Goal: Obtain resource: Obtain resource

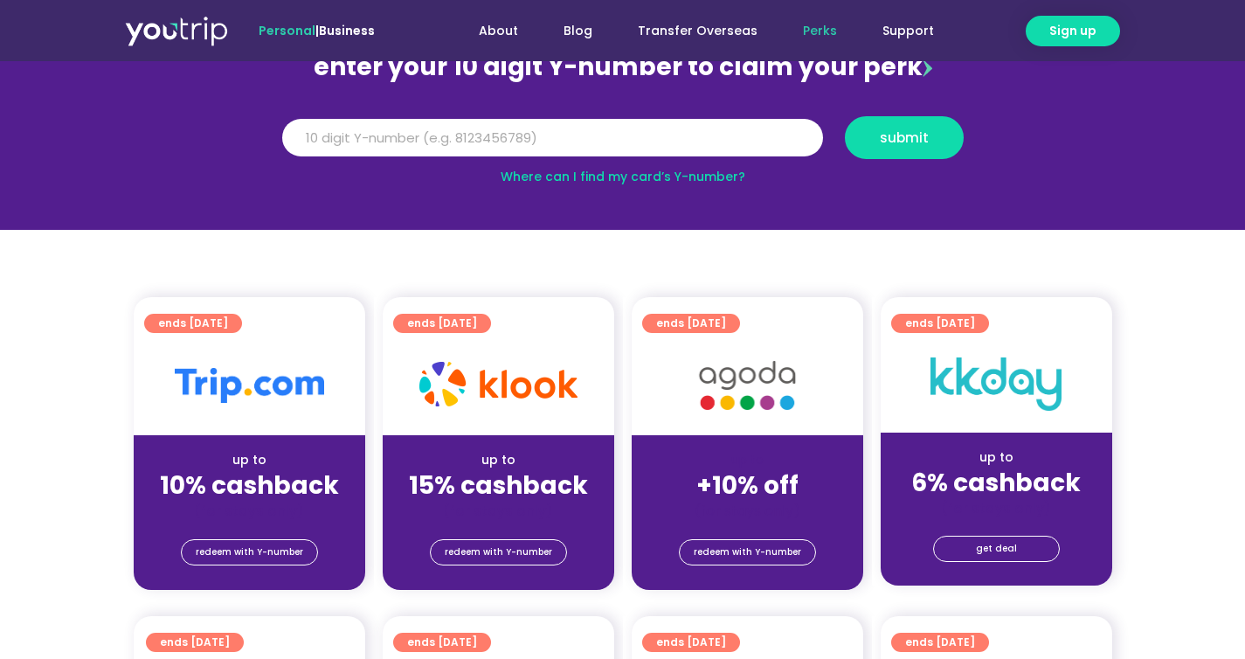
scroll to position [279, 0]
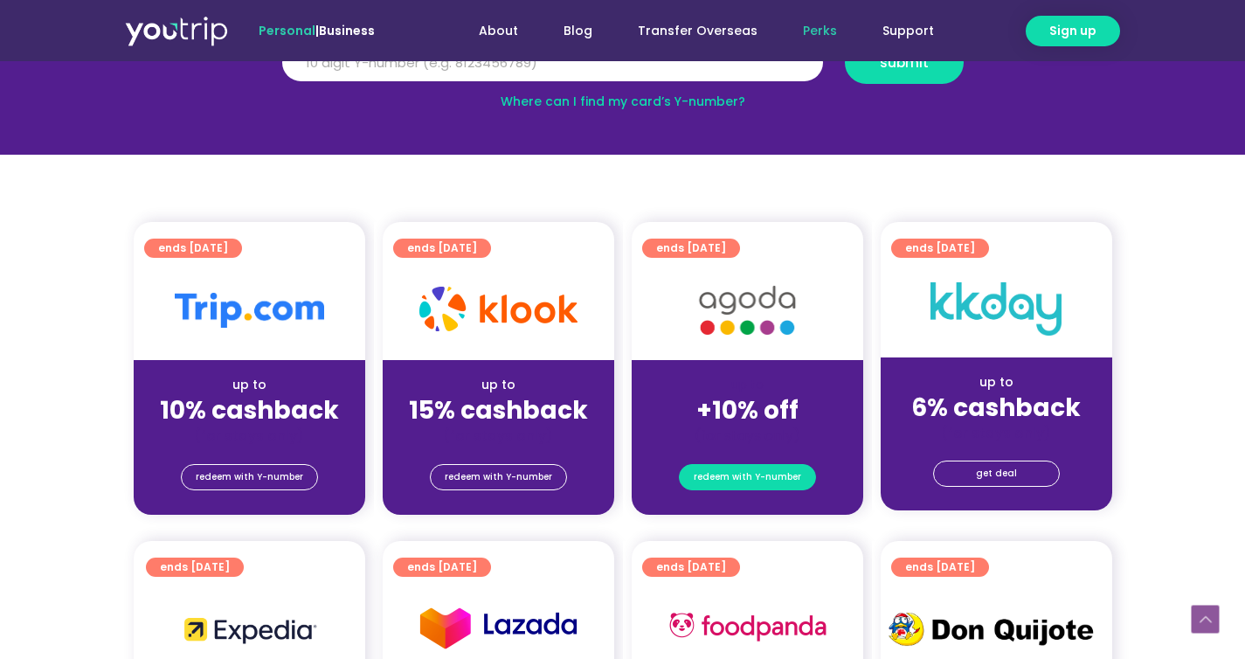
click at [756, 481] on span "redeem with Y-number" at bounding box center [747, 477] width 107 height 24
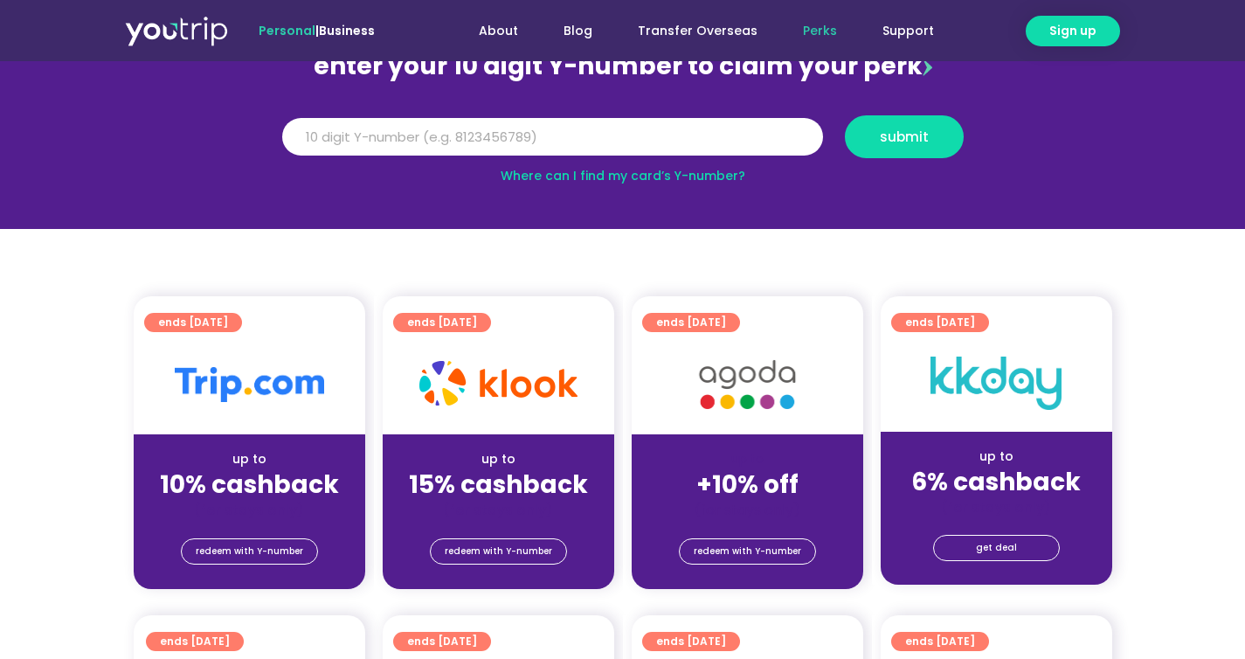
scroll to position [192, 0]
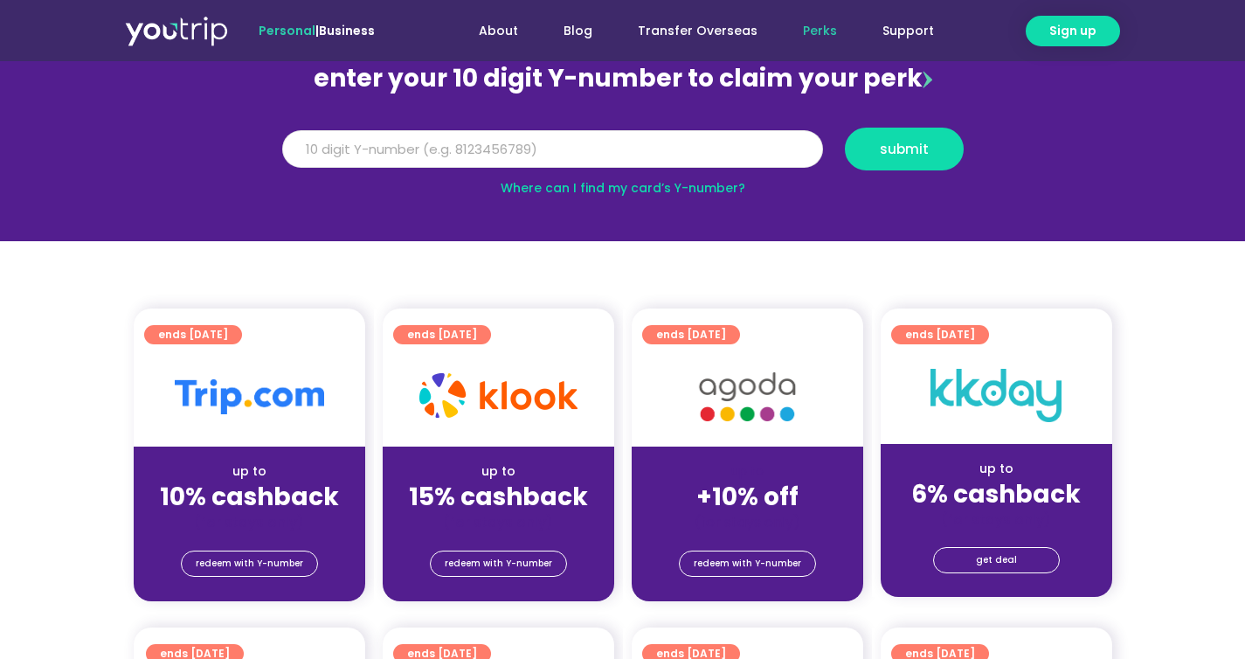
click at [571, 142] on input "Y Number" at bounding box center [552, 149] width 541 height 38
type input "8150729653"
click at [955, 144] on button "submit" at bounding box center [904, 149] width 119 height 43
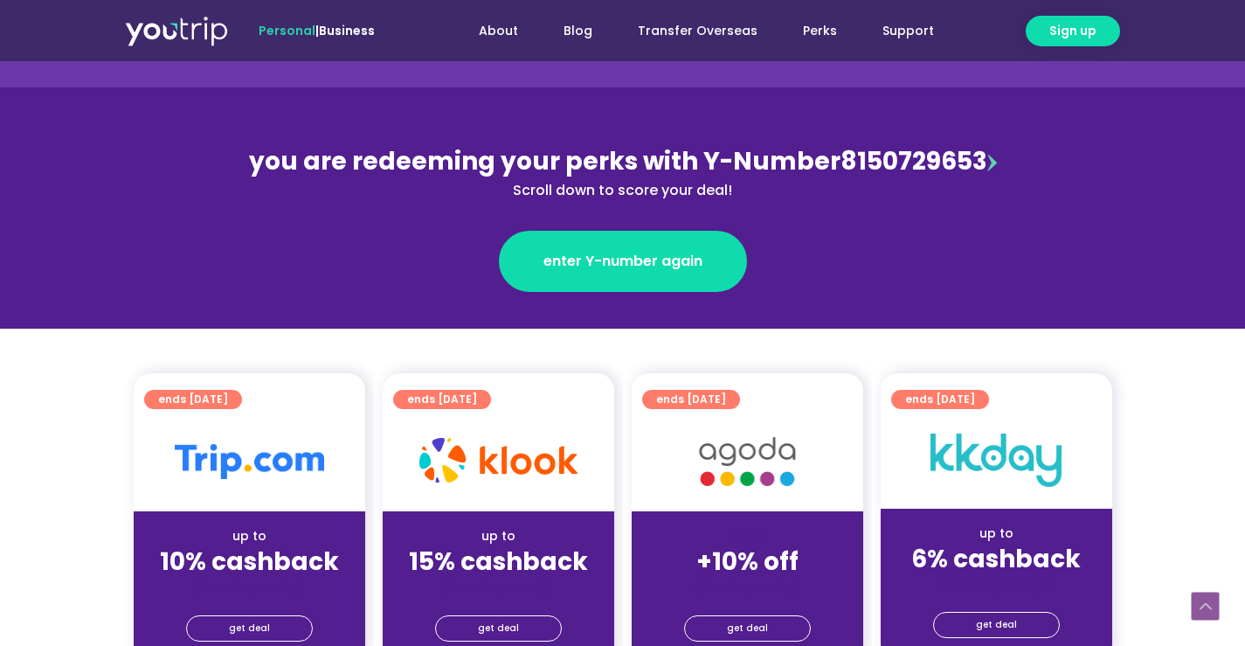
scroll to position [311, 0]
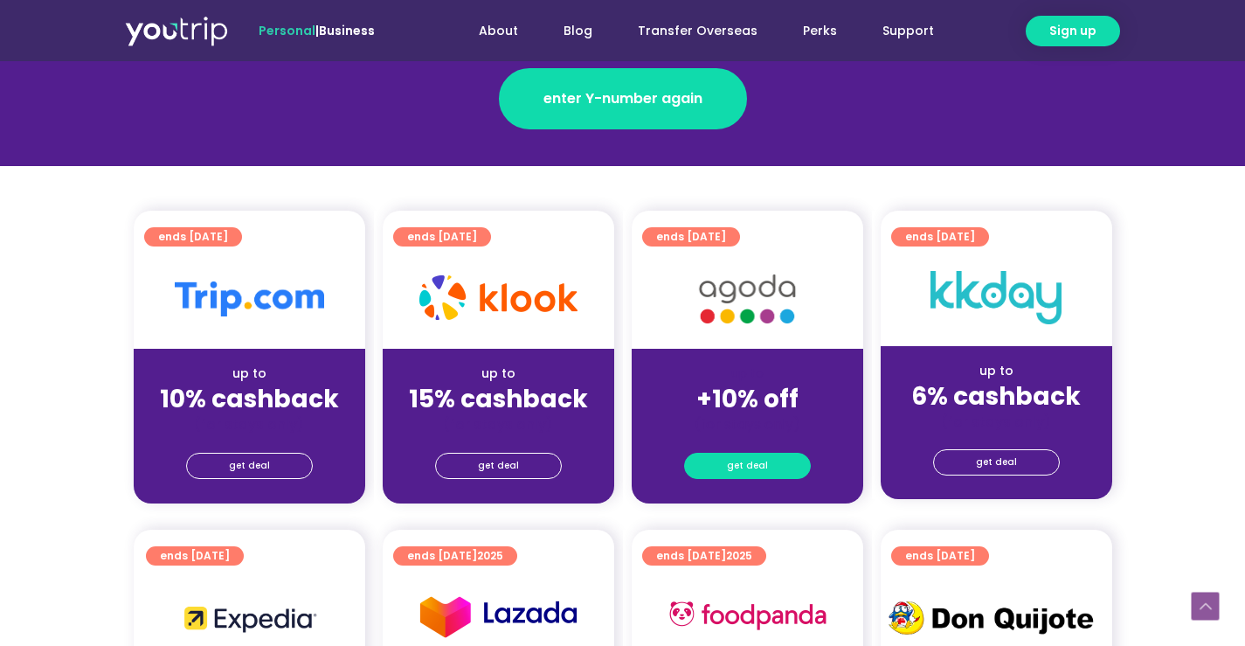
click at [767, 470] on link "get deal" at bounding box center [747, 466] width 127 height 26
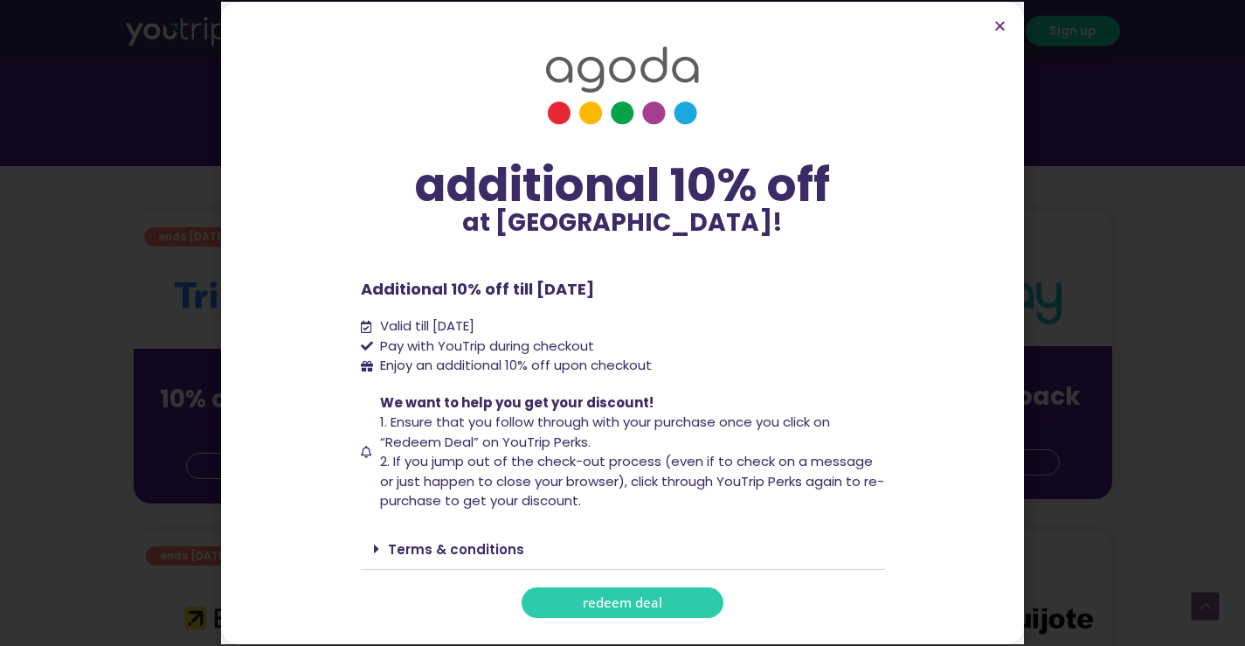
click at [681, 601] on link "redeem deal" at bounding box center [623, 602] width 202 height 31
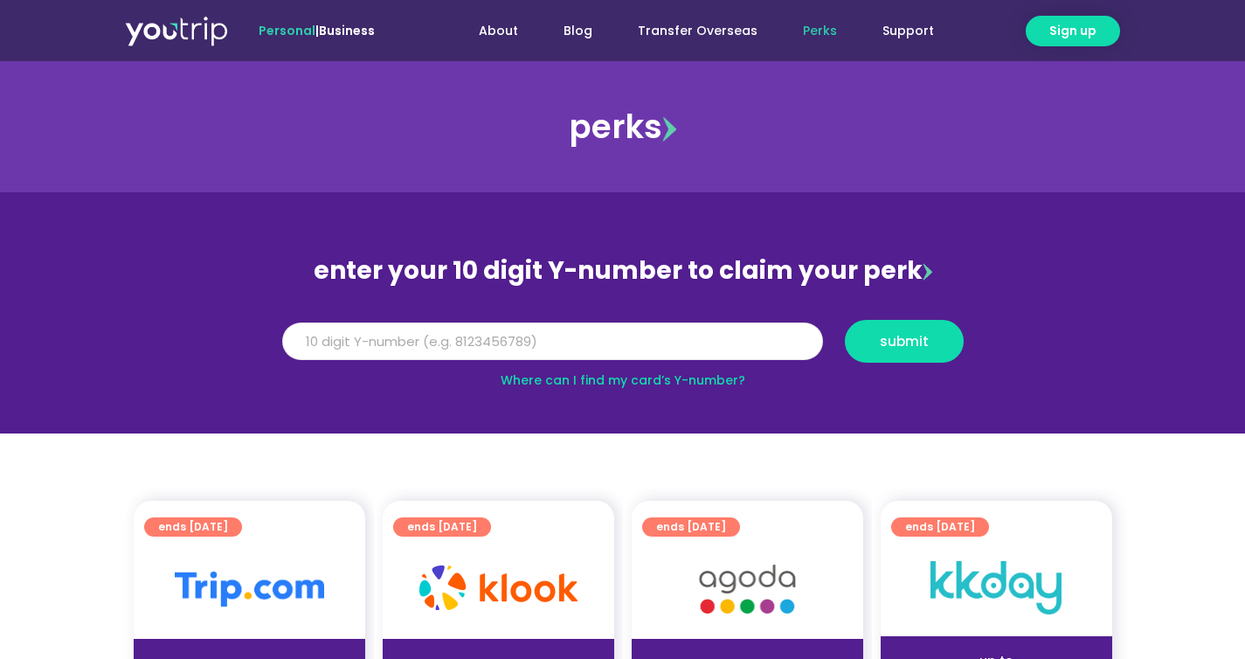
click at [601, 347] on input "Y Number" at bounding box center [552, 341] width 541 height 38
type input "8150729653"
click at [875, 353] on button "submit" at bounding box center [904, 341] width 119 height 43
